Goal: Transaction & Acquisition: Purchase product/service

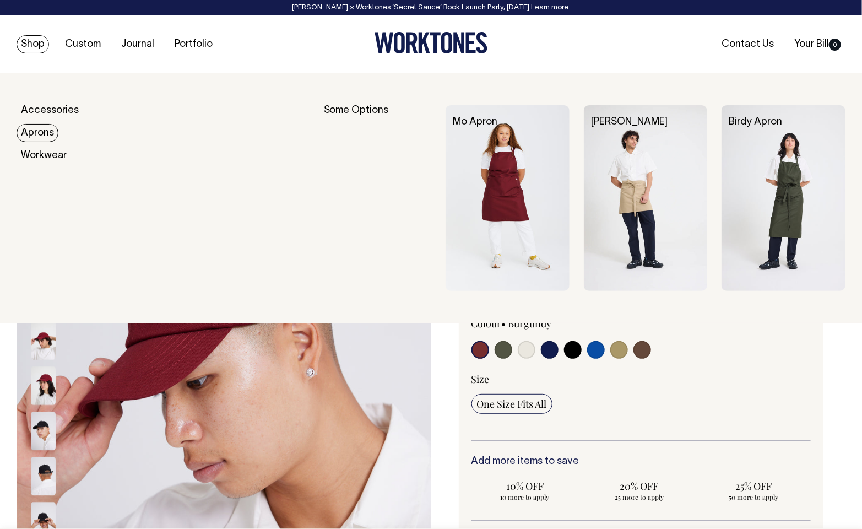
click at [35, 131] on link "Aprons" at bounding box center [38, 133] width 42 height 18
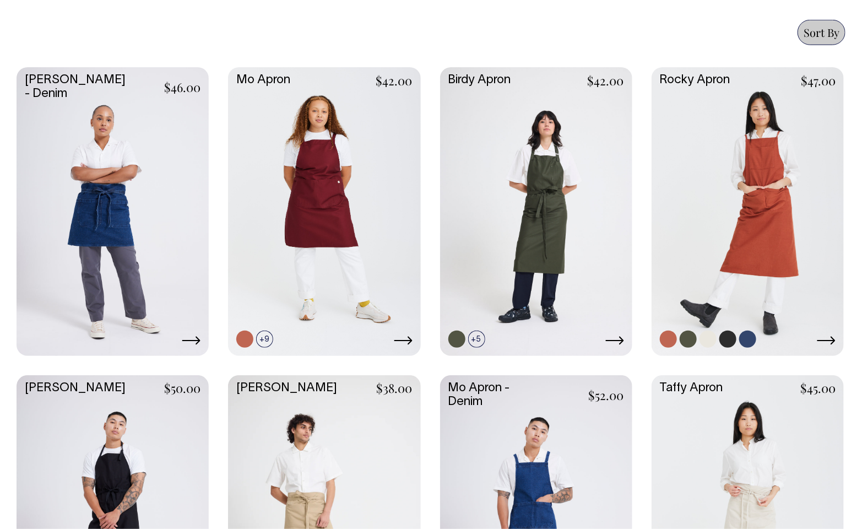
click at [728, 234] on link at bounding box center [747, 210] width 192 height 286
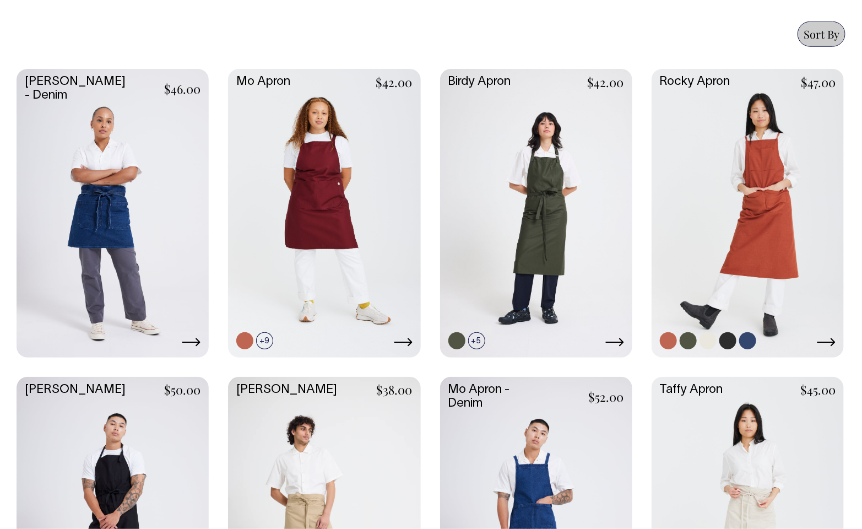
scroll to position [479, 0]
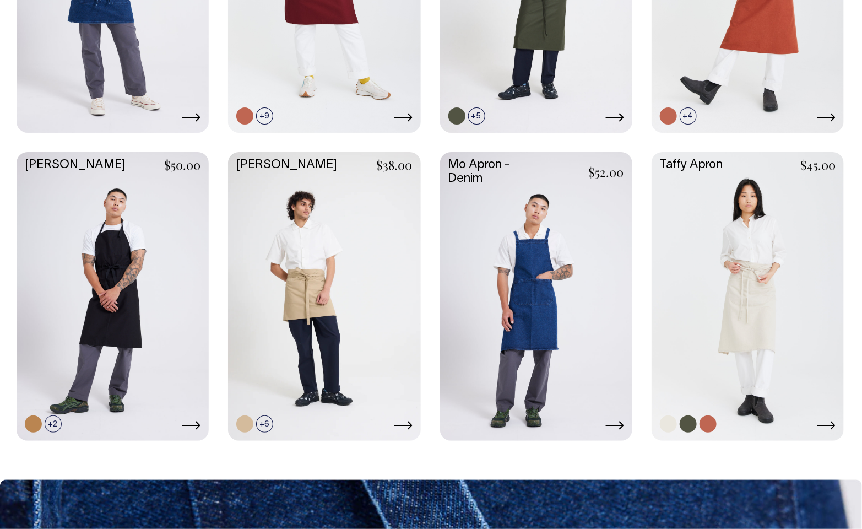
click at [717, 279] on link at bounding box center [747, 295] width 192 height 286
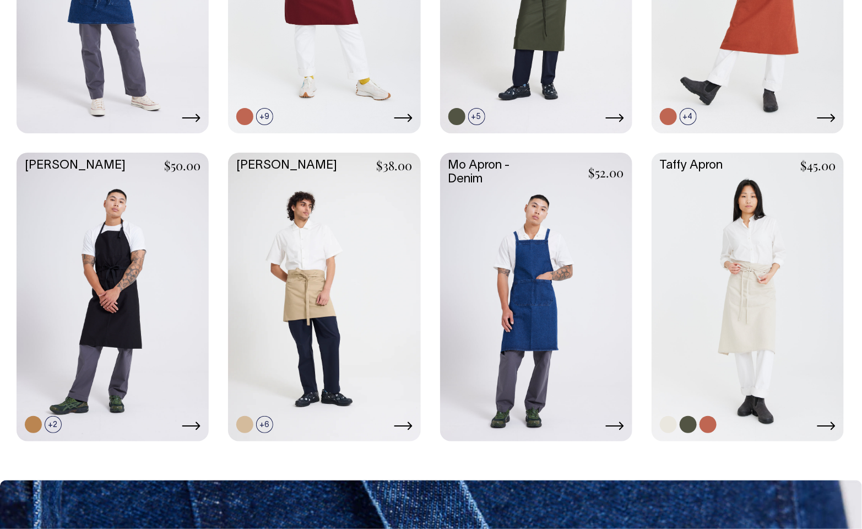
scroll to position [702, 0]
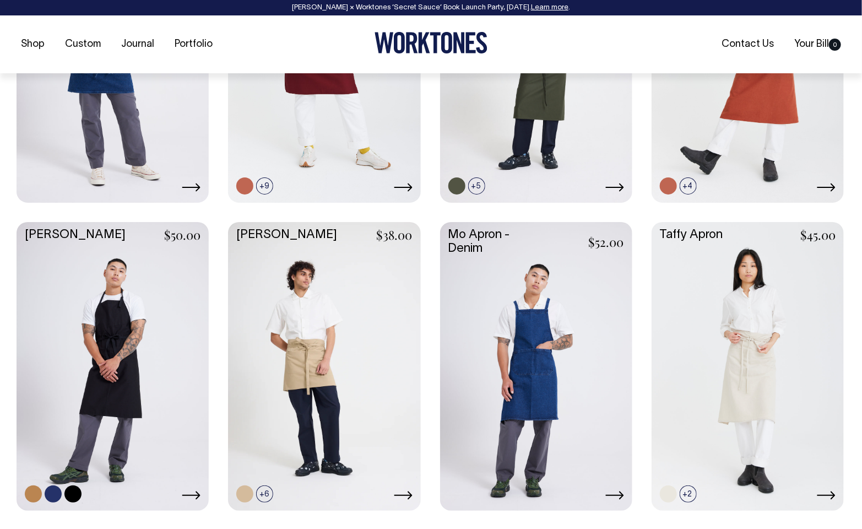
click at [90, 369] on link at bounding box center [113, 365] width 192 height 286
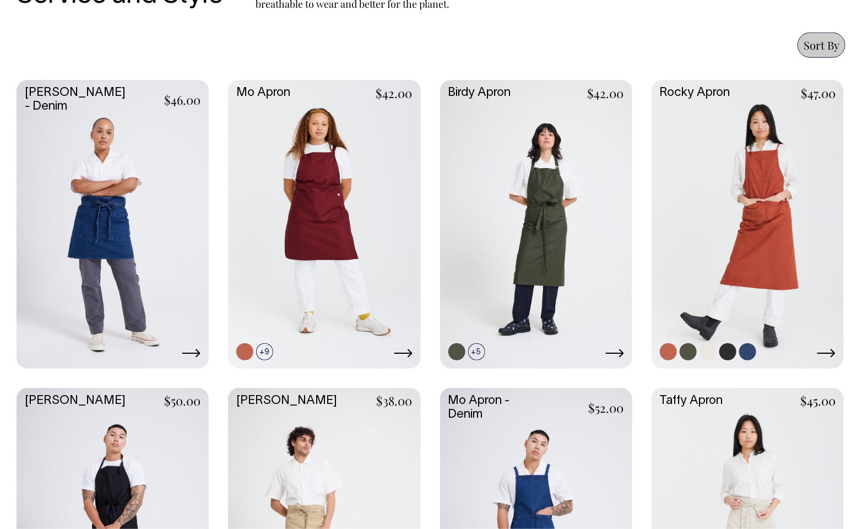
scroll to position [467, 0]
click at [731, 170] on link at bounding box center [747, 223] width 192 height 286
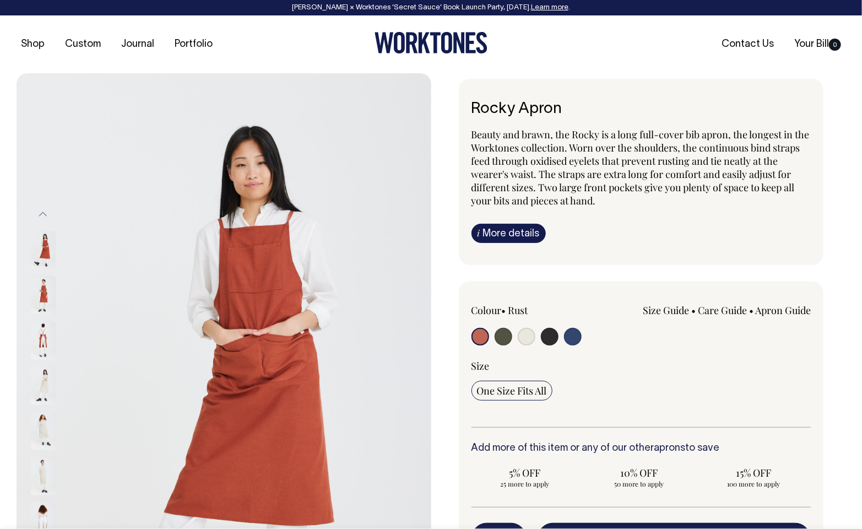
click at [549, 334] on input "radio" at bounding box center [550, 337] width 18 height 18
radio input "true"
select select "Charcoal"
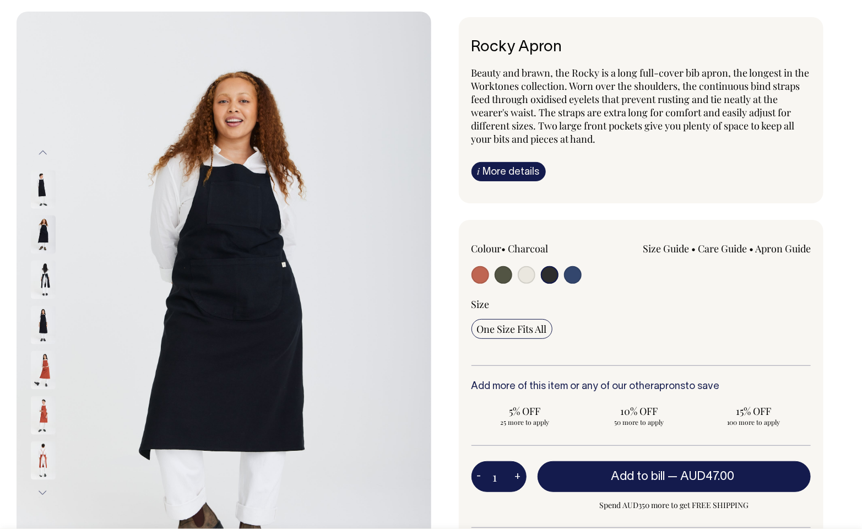
scroll to position [63, 0]
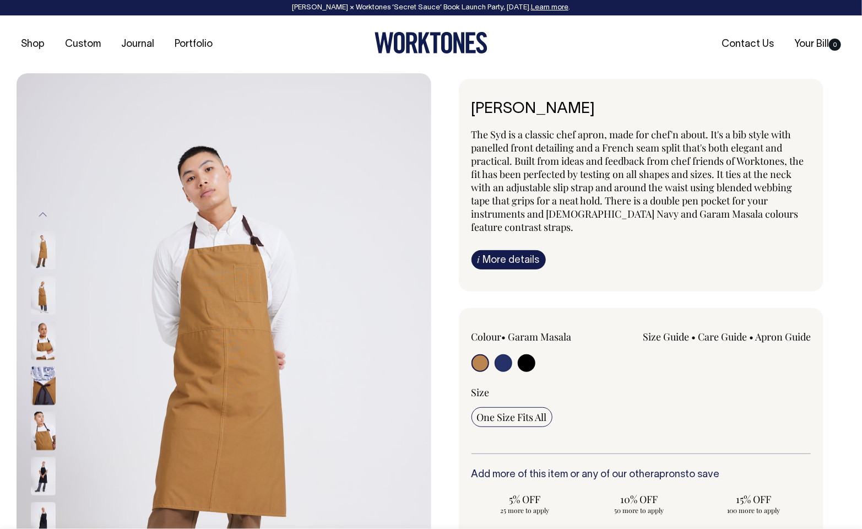
click at [526, 364] on input "radio" at bounding box center [526, 363] width 18 height 18
radio input "true"
select select "Black"
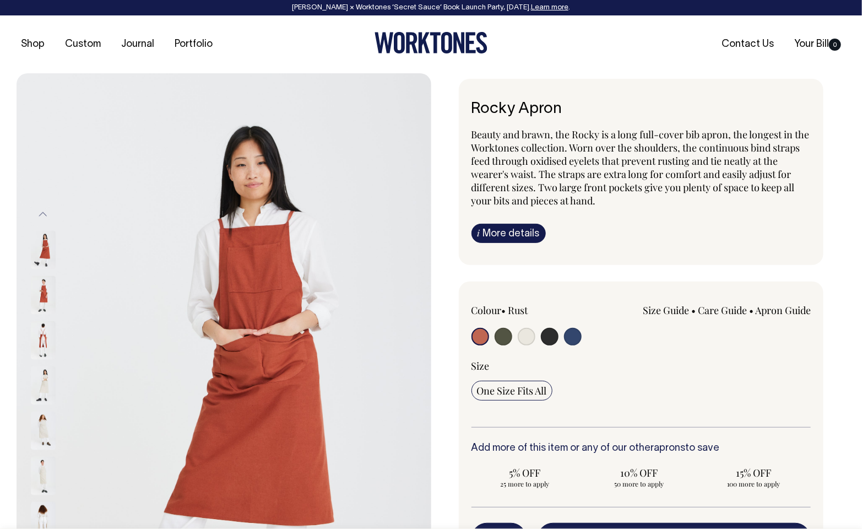
click at [553, 334] on input "radio" at bounding box center [550, 337] width 18 height 18
radio input "true"
select select "Charcoal"
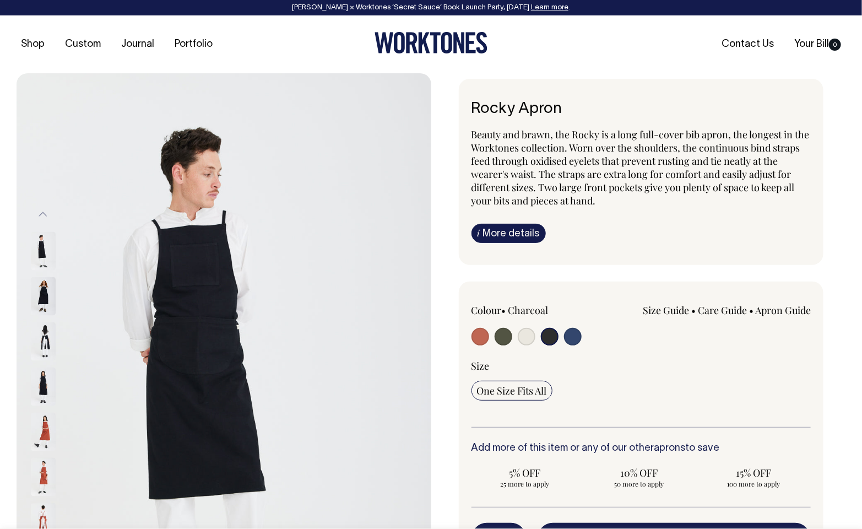
click at [552, 330] on input "radio" at bounding box center [550, 337] width 18 height 18
drag, startPoint x: 182, startPoint y: 303, endPoint x: 112, endPoint y: 335, distance: 77.1
click at [137, 329] on img at bounding box center [224, 384] width 415 height 622
drag, startPoint x: 34, startPoint y: 373, endPoint x: 37, endPoint y: 353, distance: 20.2
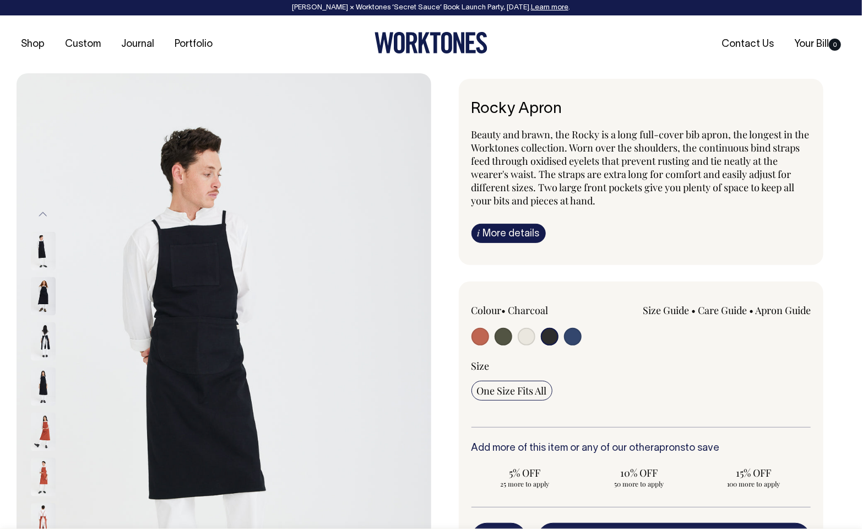
click at [34, 369] on img at bounding box center [43, 386] width 25 height 39
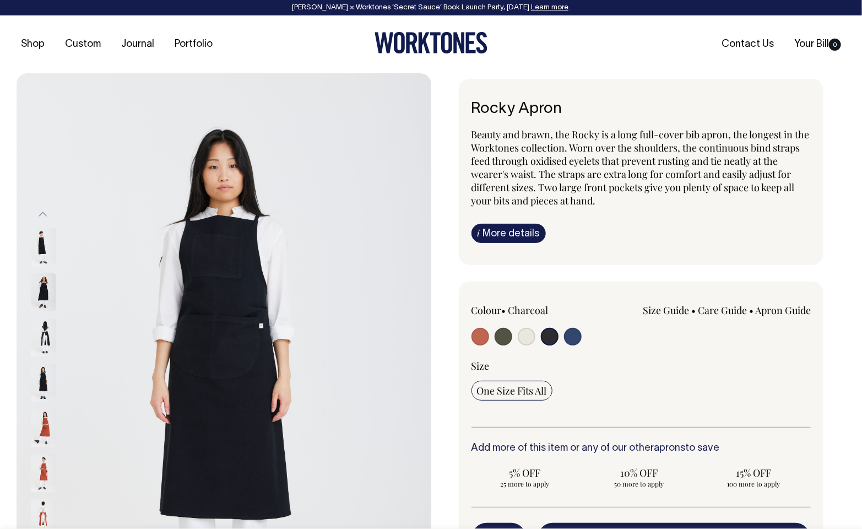
click at [41, 339] on div at bounding box center [57, 245] width 55 height 1847
click at [550, 331] on input "radio" at bounding box center [550, 337] width 18 height 18
